Goal: Contribute content: Add original content to the website for others to see

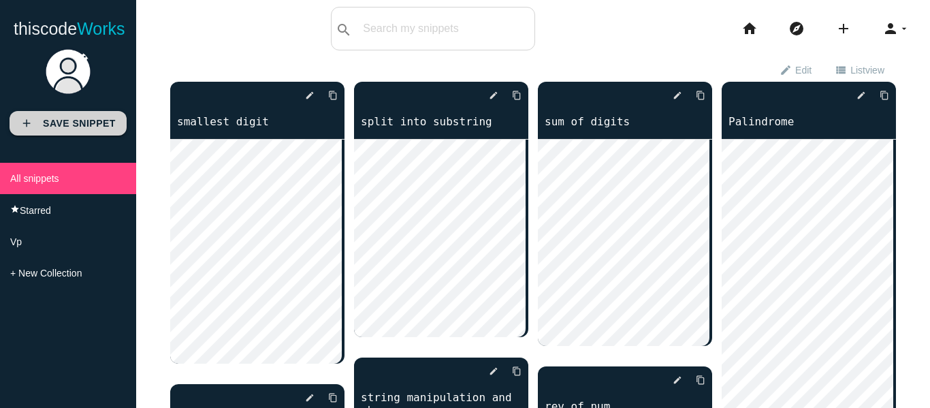
click at [78, 125] on b "Save Snippet" at bounding box center [79, 123] width 73 height 11
click at [53, 131] on link "add Save Snippet" at bounding box center [68, 123] width 117 height 24
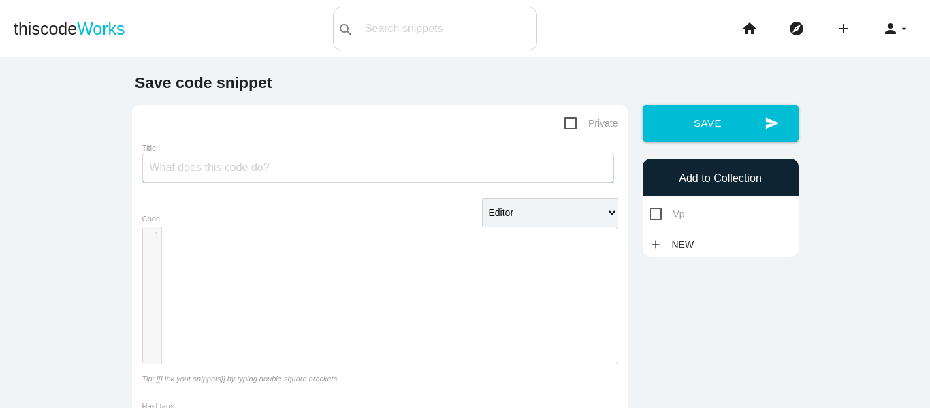
click at [248, 173] on input "Title" at bounding box center [378, 167] width 472 height 30
type input "master page"
click at [224, 244] on div "​ x 1 ​" at bounding box center [394, 235] width 465 height 17
type textarea "site1.master"
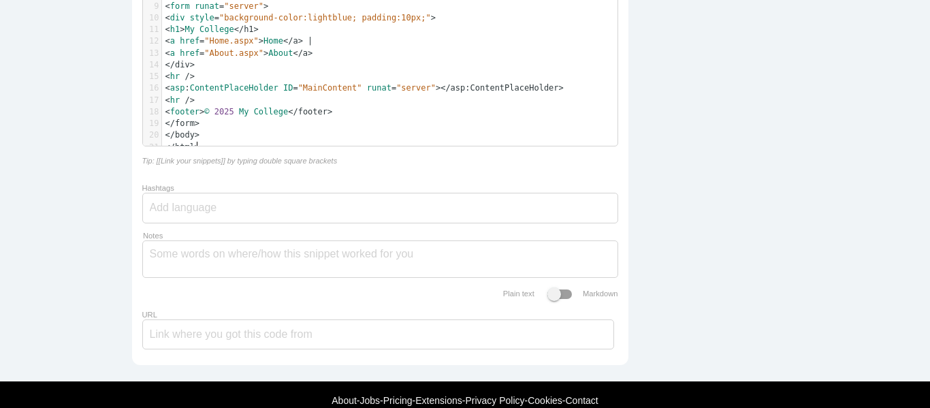
scroll to position [325, 0]
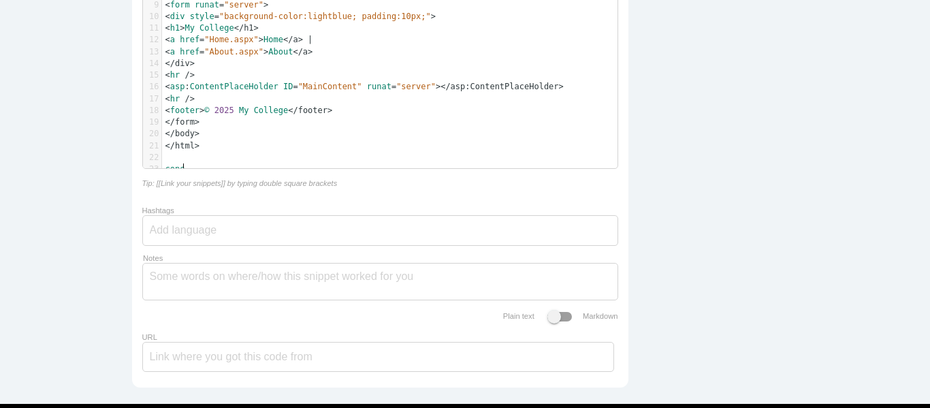
type textarea "conen"
type textarea "tent pages: home"
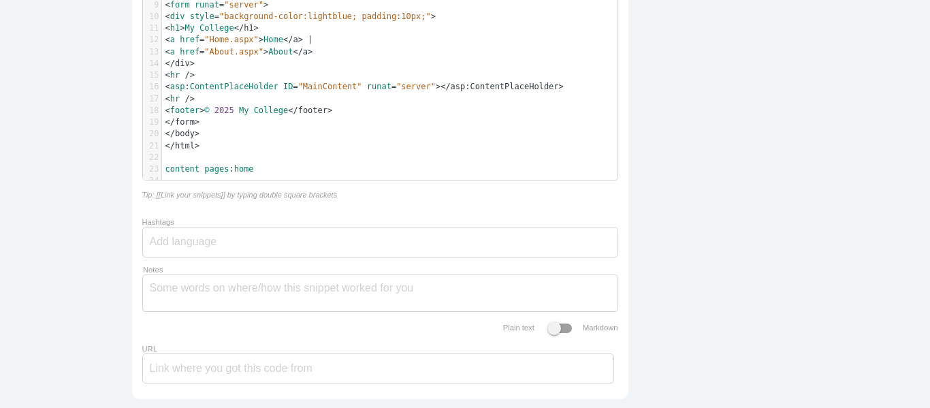
paste textarea "c"
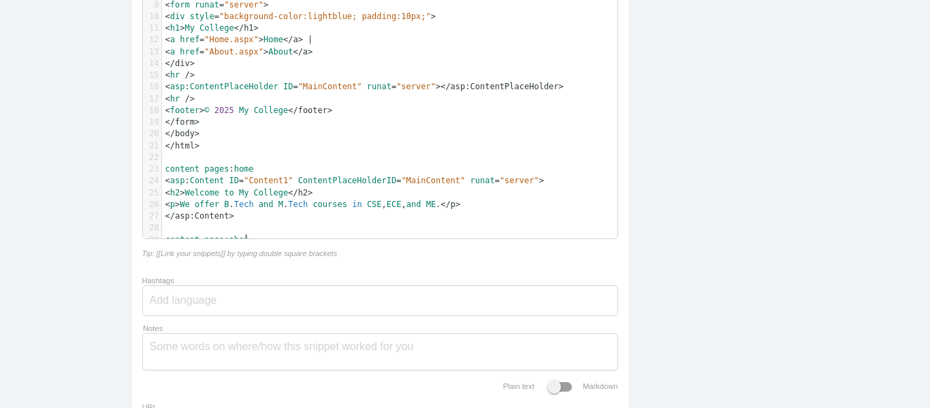
type textarea "content page: about"
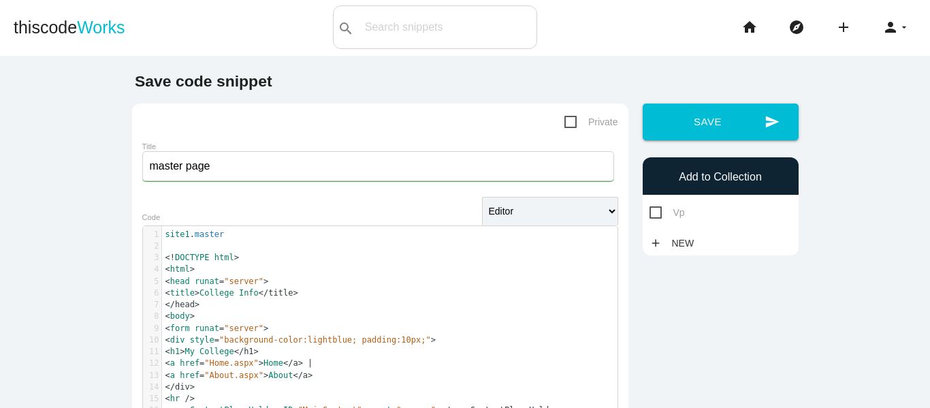
scroll to position [1, 0]
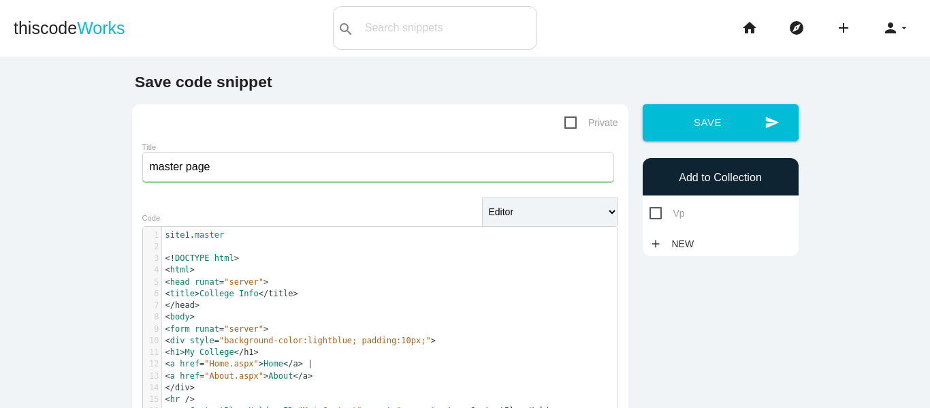
click at [654, 214] on span "Vp" at bounding box center [666, 213] width 35 height 17
click at [654, 214] on input "Vp" at bounding box center [653, 209] width 9 height 9
checkbox input "true"
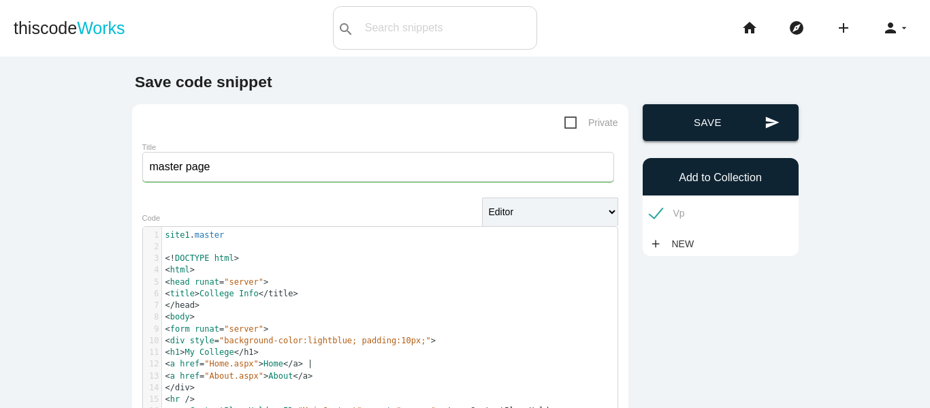
click at [738, 116] on button "send Save" at bounding box center [720, 122] width 156 height 37
